Goal: Information Seeking & Learning: Learn about a topic

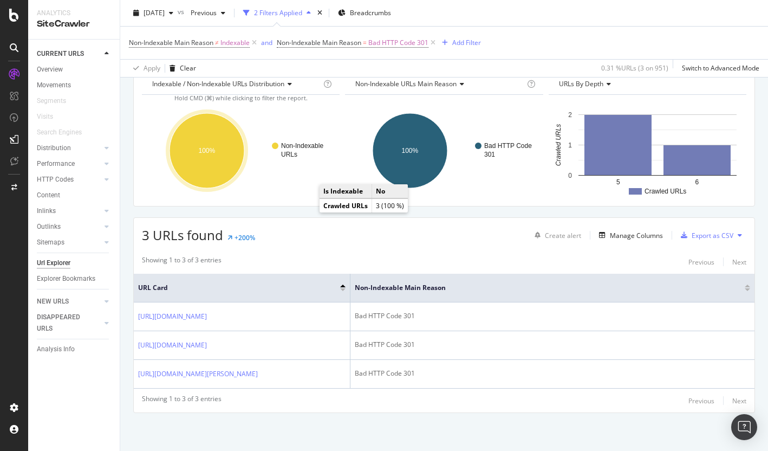
scroll to position [108, 0]
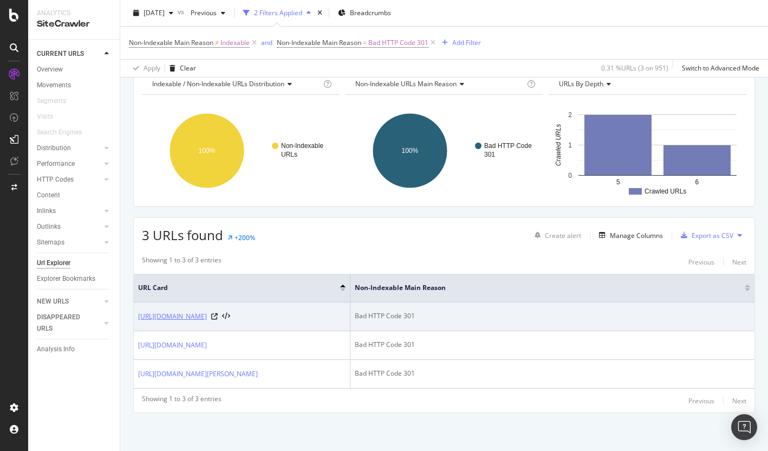
click at [207, 311] on link "https://info.onedoc.ch/fr/blog/cabinet-independant/7-pour-ouvrir-un-cabinet-med…" at bounding box center [172, 316] width 69 height 11
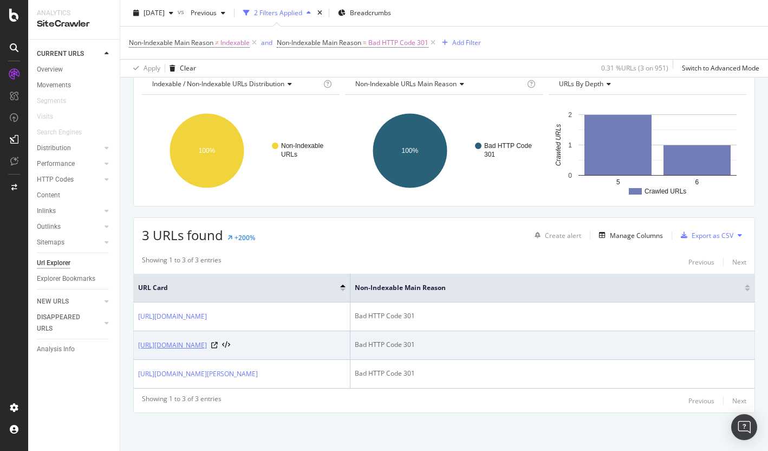
click at [207, 340] on link "https://info.onedoc.ch/fr/blog/therapeutes/table-des-correspondances-tarif-590-…" at bounding box center [172, 345] width 69 height 11
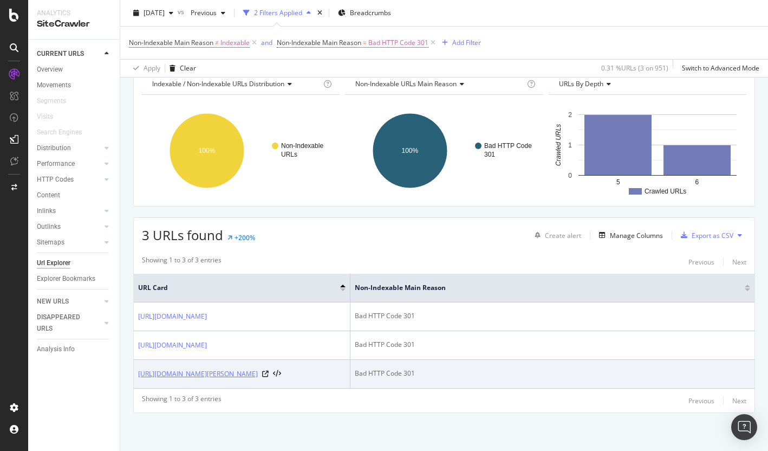
click at [225, 368] on link "[URL][DOMAIN_NAME]" at bounding box center [198, 373] width 120 height 11
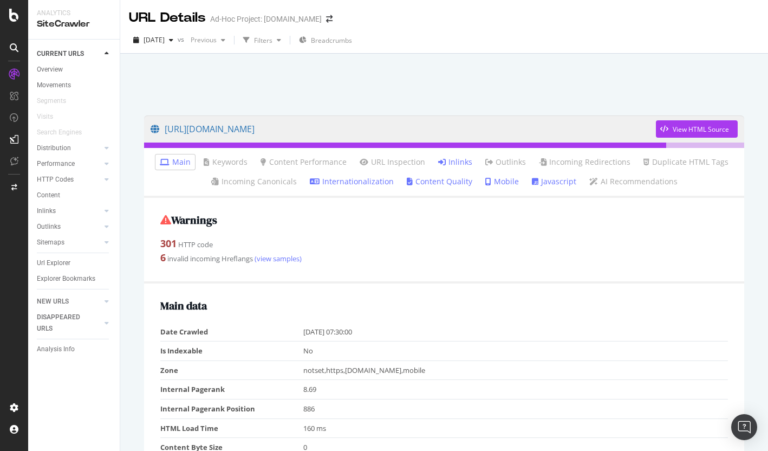
click at [459, 165] on link "Inlinks" at bounding box center [455, 161] width 34 height 11
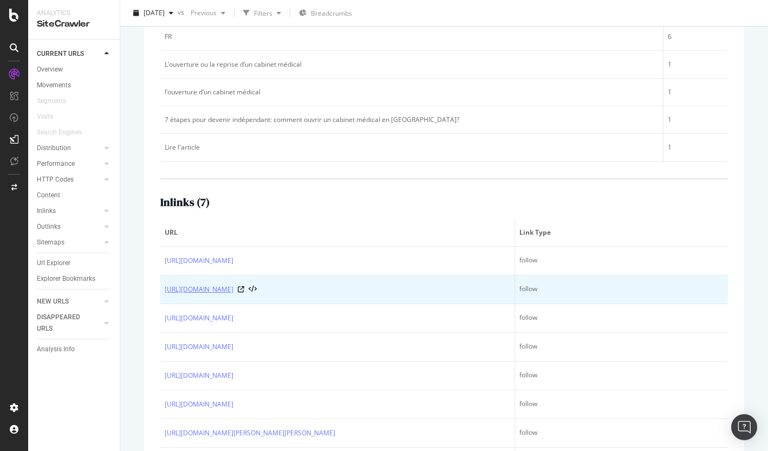
click at [233, 295] on link "https://info.onedoc.ch/en/blog/independent-practice/7-steps-into-your-own-busin…" at bounding box center [199, 289] width 69 height 11
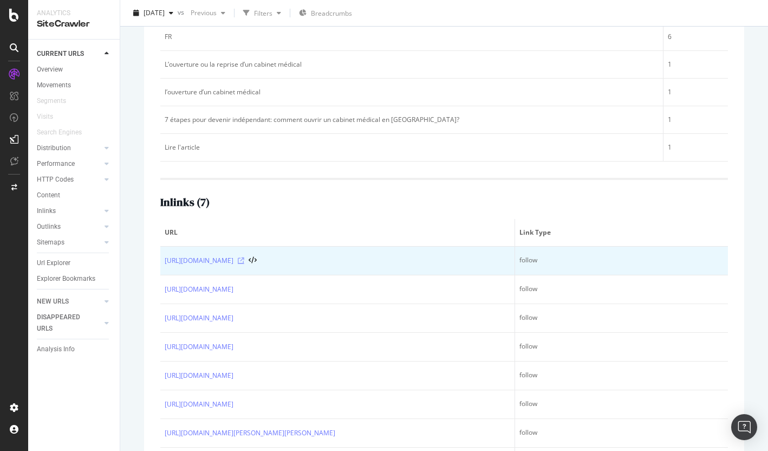
click at [244, 264] on icon at bounding box center [241, 260] width 6 height 6
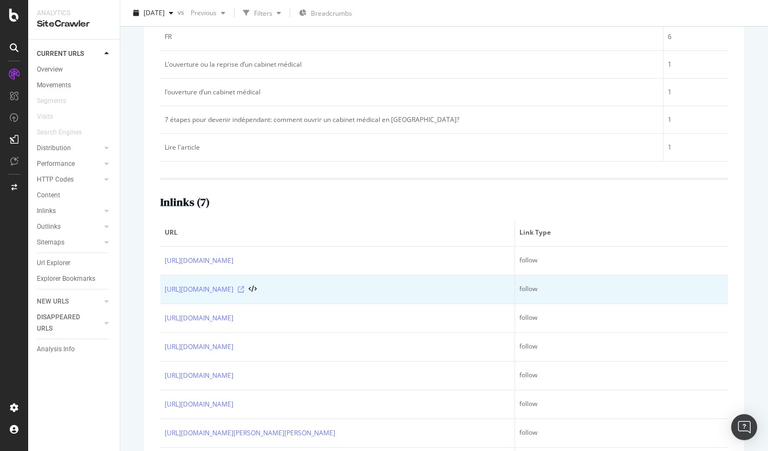
click at [244, 292] on icon at bounding box center [241, 289] width 6 height 6
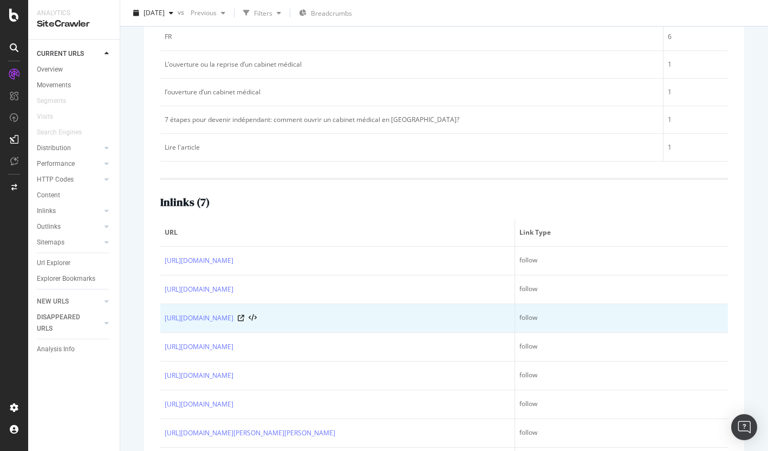
click at [494, 323] on div "https://info.onedoc.ch/en/blog/independent-practice/7-steps-into-your-own-busin…" at bounding box center [337, 317] width 345 height 11
click at [244, 321] on icon at bounding box center [241, 318] width 6 height 6
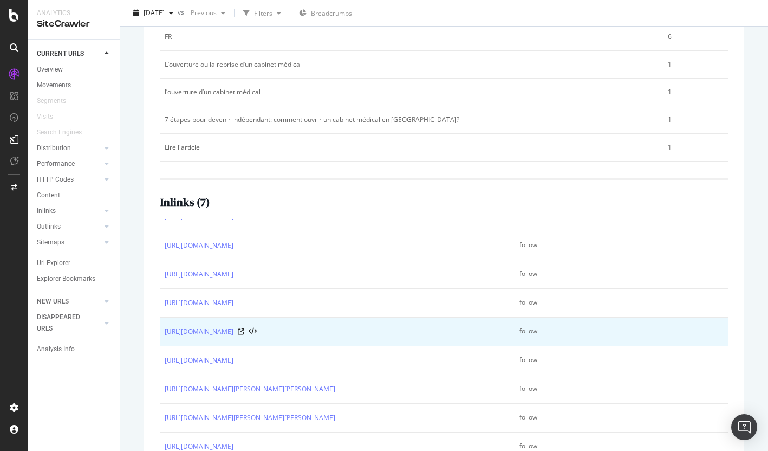
scroll to position [141, 0]
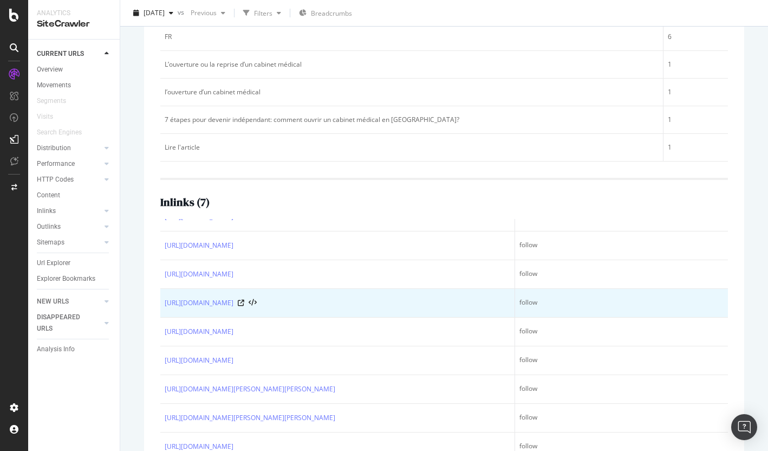
click at [494, 297] on div "https://info.onedoc.ch/fr/blog/cabinet-independant/un-business-plan-pour-ouvrir…" at bounding box center [337, 302] width 345 height 11
click at [244, 299] on icon at bounding box center [241, 302] width 6 height 6
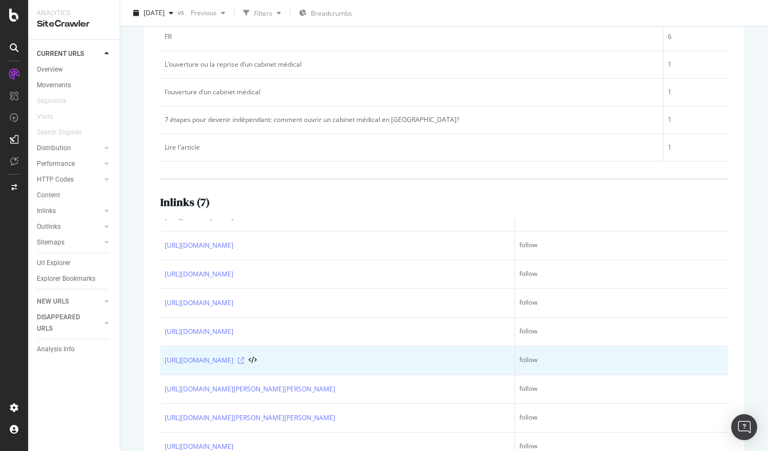
click at [244, 357] on icon at bounding box center [241, 360] width 6 height 6
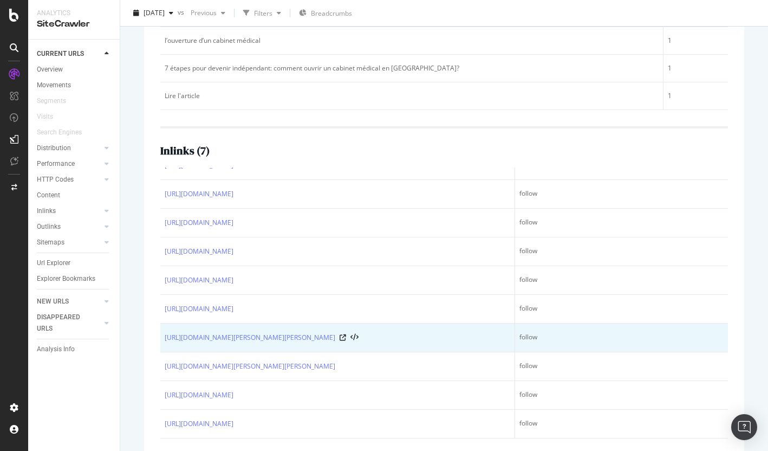
scroll to position [308, 0]
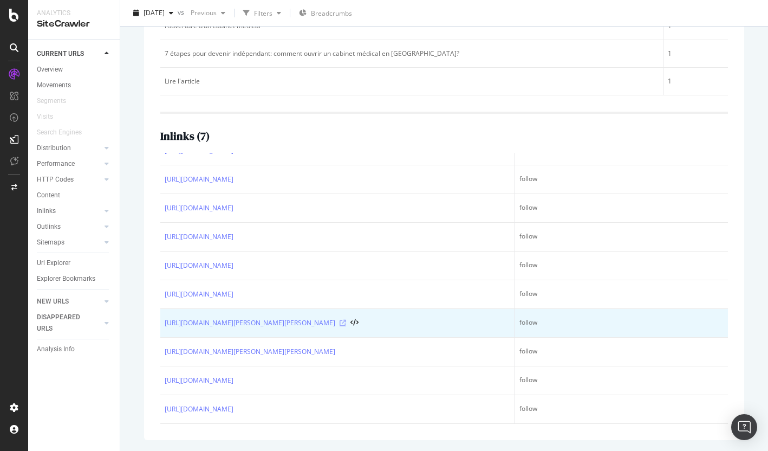
click at [346, 319] on icon at bounding box center [343, 322] width 6 height 6
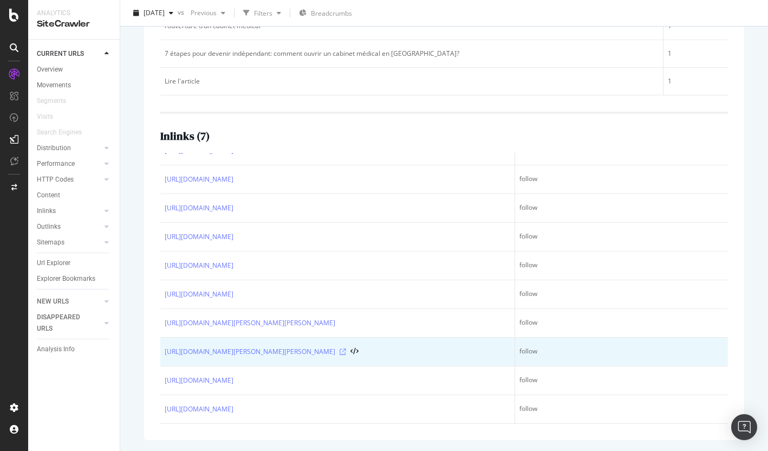
click at [346, 348] on icon at bounding box center [343, 351] width 6 height 6
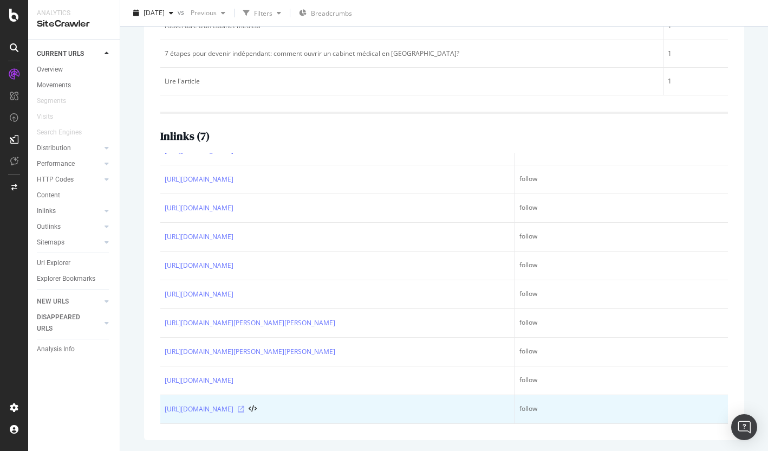
click at [244, 406] on icon at bounding box center [241, 409] width 6 height 6
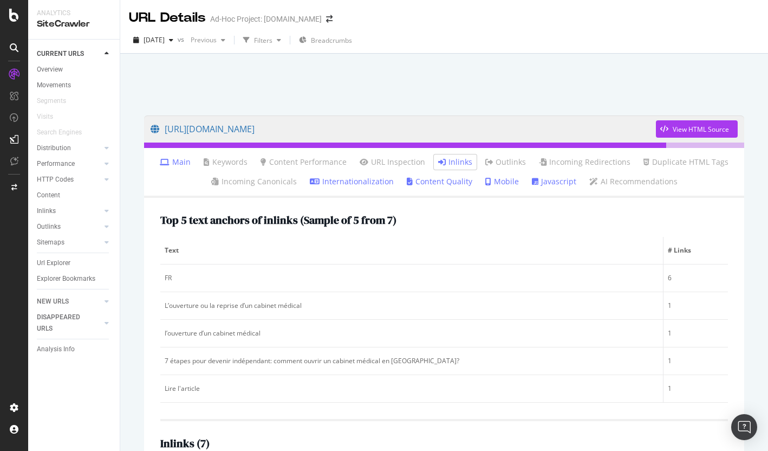
scroll to position [0, 0]
click at [517, 130] on link "https://info.onedoc.ch/fr/blog/cabinet-independant/7-pour-ouvrir-un-cabinet-med…" at bounding box center [403, 128] width 505 height 27
click at [330, 131] on link "https://info.onedoc.ch/fr/blog/cabinet-independant/7-pour-ouvrir-un-cabinet-med…" at bounding box center [403, 128] width 505 height 27
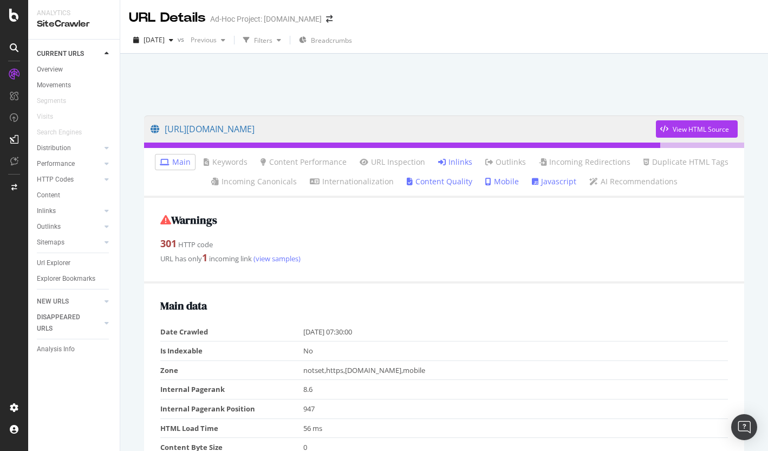
click at [461, 164] on link "Inlinks" at bounding box center [455, 161] width 34 height 11
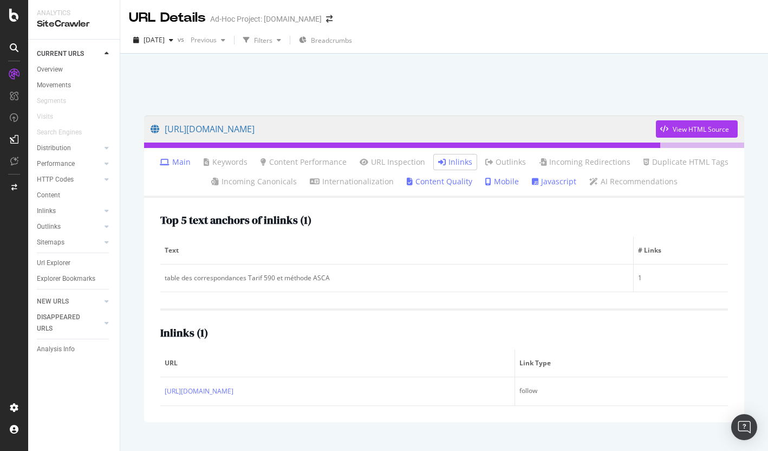
scroll to position [21, 0]
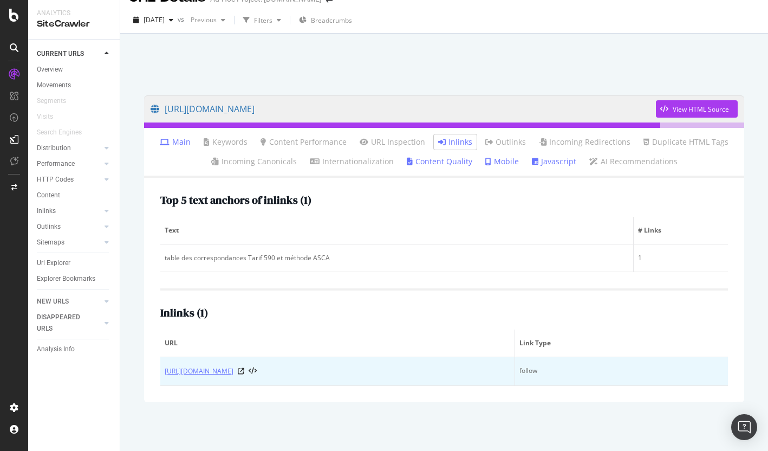
click at [233, 370] on link "https://info.onedoc.ch/fr/blog/therapeutes/changements-tarif-590-2025/" at bounding box center [199, 371] width 69 height 11
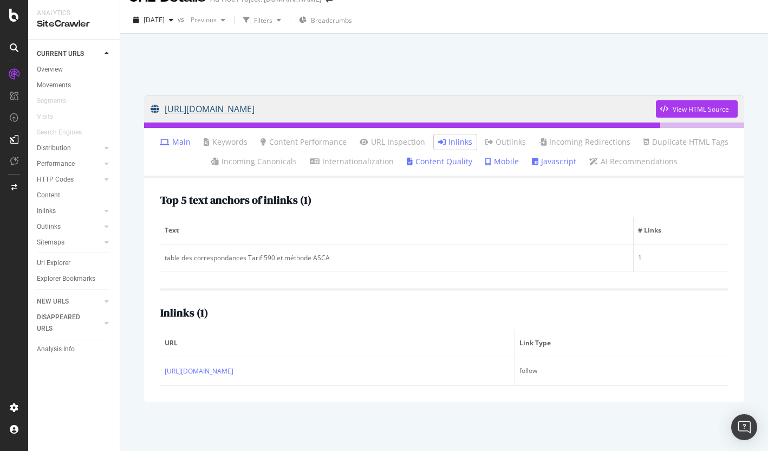
click at [558, 107] on link "https://info.onedoc.ch/fr/blog/therapeutes/table-des-correspondances-tarif-590-…" at bounding box center [403, 108] width 505 height 27
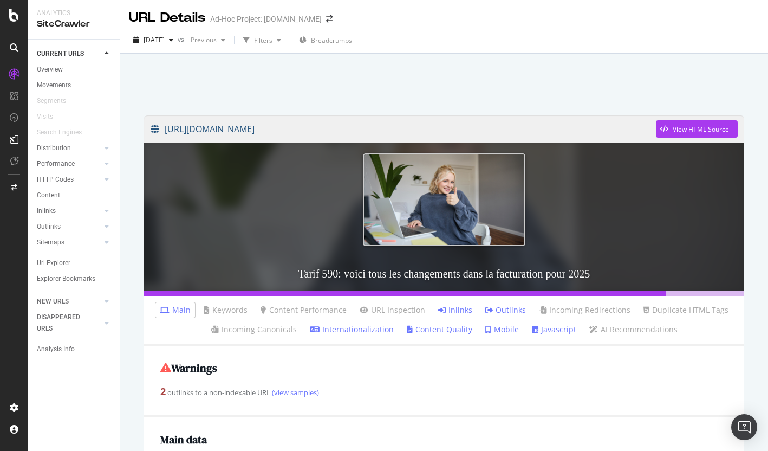
click at [381, 124] on link "[URL][DOMAIN_NAME]" at bounding box center [403, 128] width 505 height 27
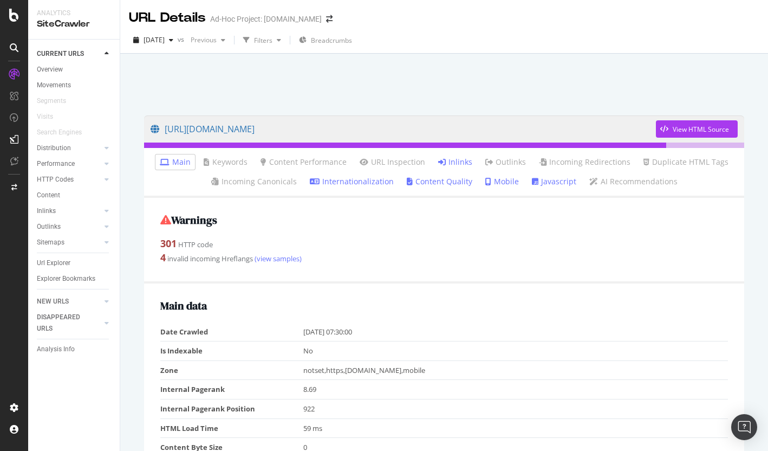
click at [461, 162] on link "Inlinks" at bounding box center [455, 161] width 34 height 11
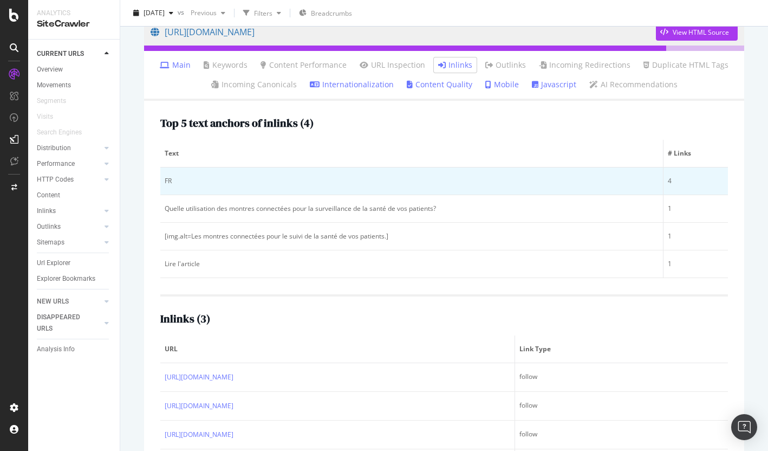
scroll to position [224, 0]
